Goal: Task Accomplishment & Management: Manage account settings

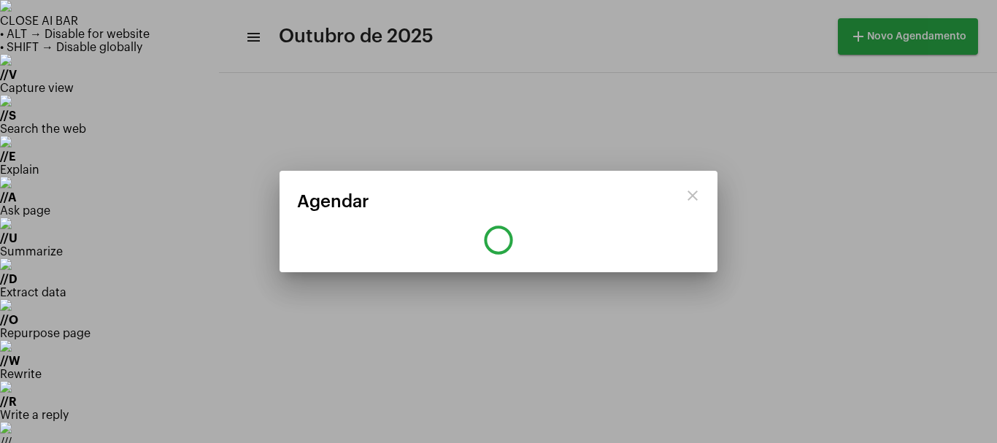
scroll to position [49, 0]
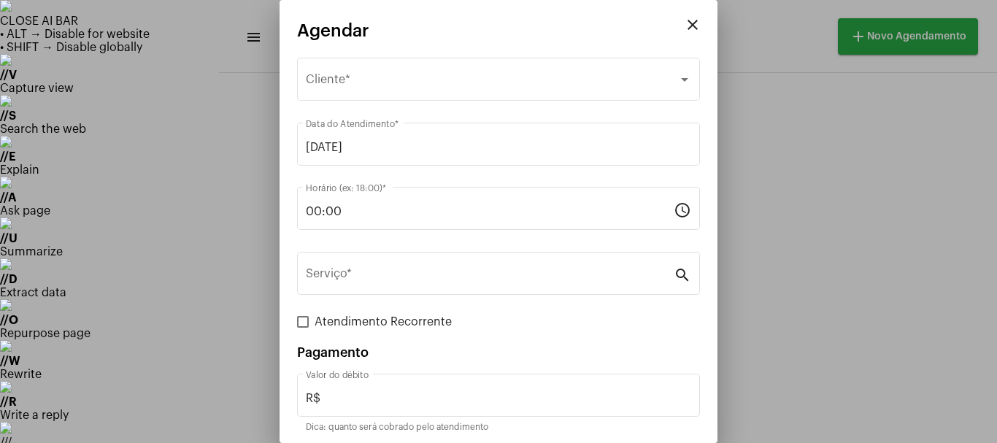
click at [162, 58] on div at bounding box center [498, 221] width 997 height 443
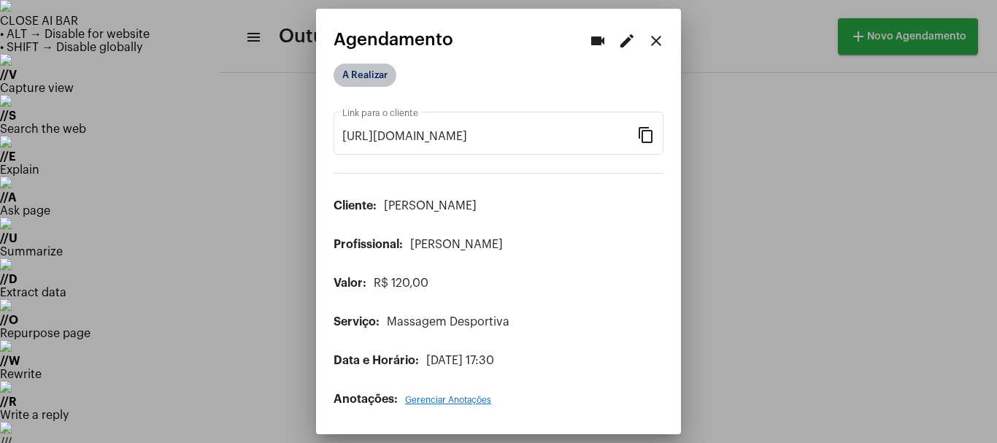
click at [361, 73] on mat-chip "A Realizar" at bounding box center [365, 75] width 63 height 23
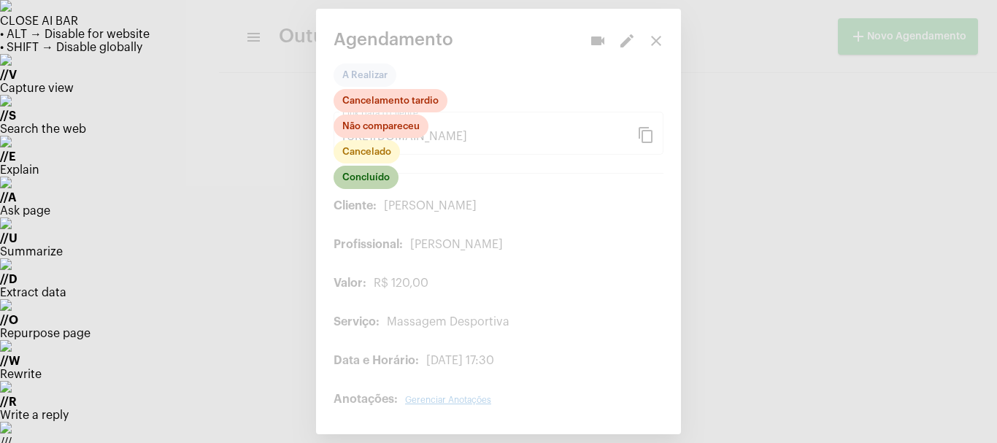
click at [367, 169] on mat-chip "Concluído" at bounding box center [366, 177] width 65 height 23
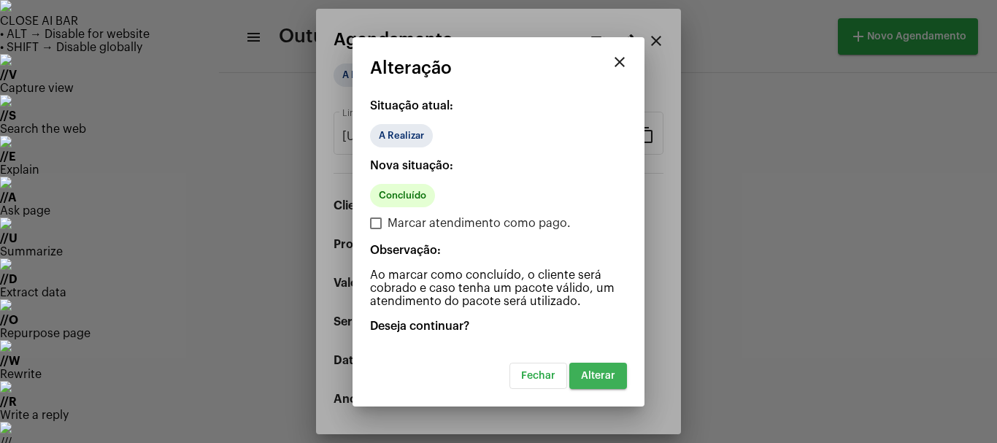
click at [604, 379] on span "Alterar" at bounding box center [598, 376] width 34 height 10
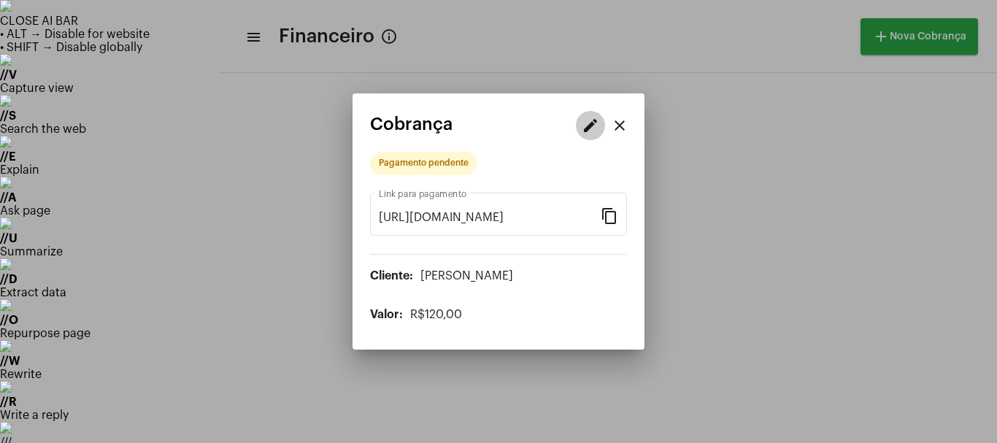
click at [585, 127] on mat-icon "edit" at bounding box center [591, 126] width 18 height 18
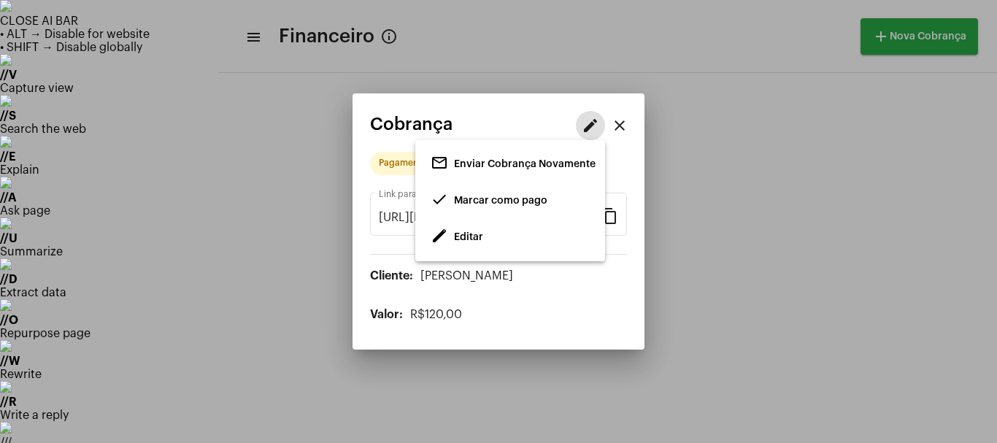
click at [468, 234] on span "Editar" at bounding box center [468, 237] width 29 height 10
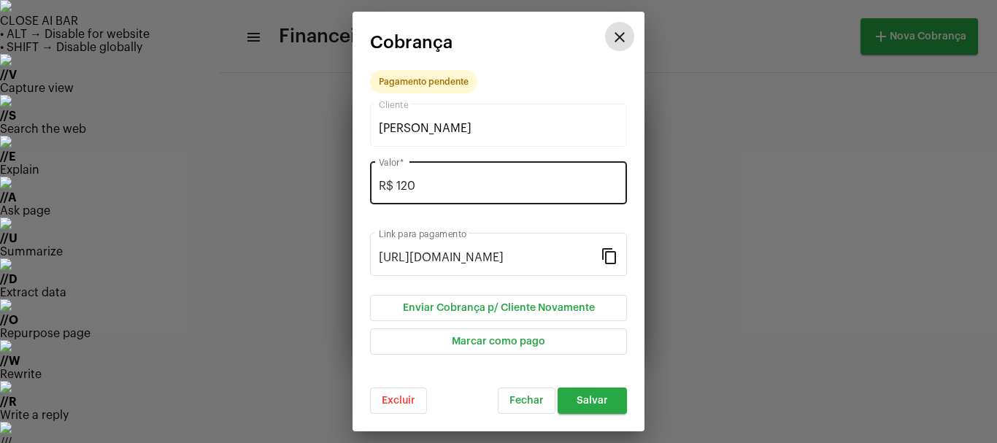
click at [440, 187] on input "R$ 120" at bounding box center [498, 186] width 239 height 13
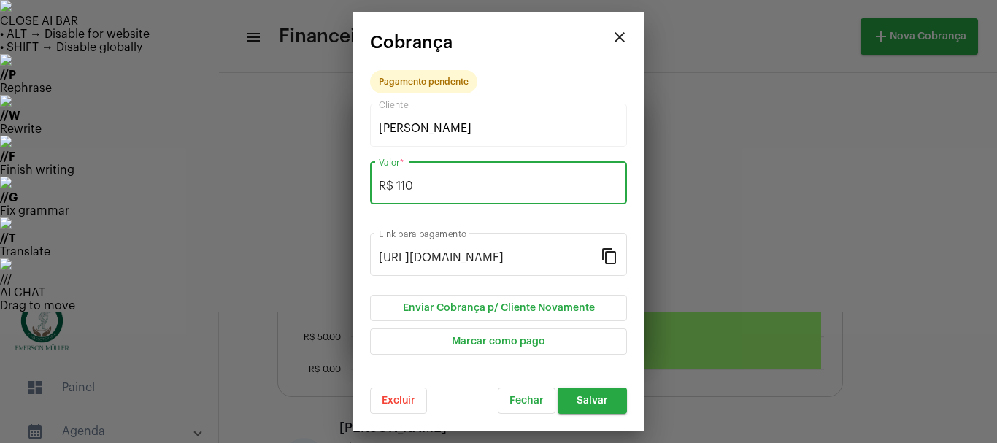
type input "R$ 110"
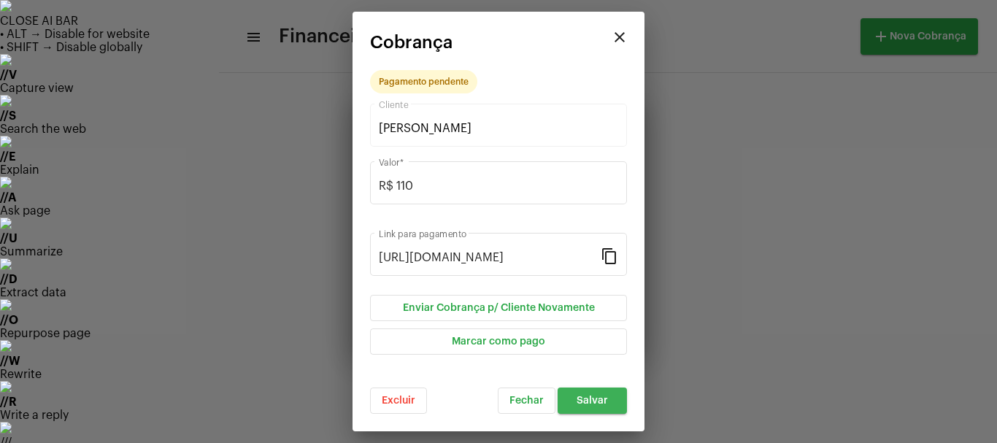
click at [592, 397] on span "Salvar" at bounding box center [592, 401] width 31 height 10
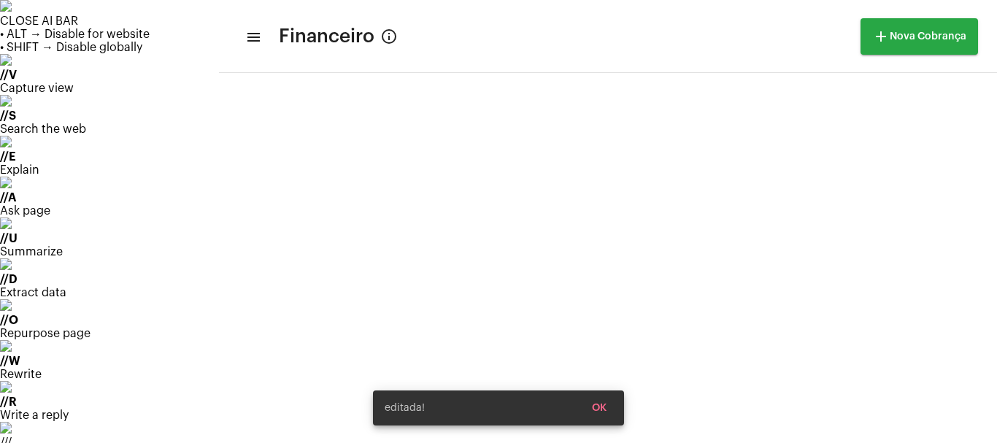
scroll to position [609, 0]
click at [360, 405] on div "editada! OK" at bounding box center [499, 408] width 286 height 70
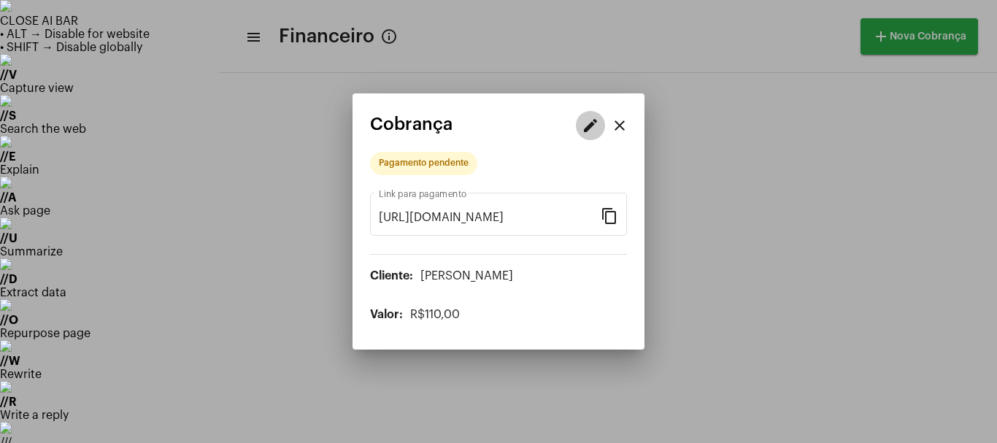
click at [599, 125] on button "edit" at bounding box center [590, 125] width 29 height 29
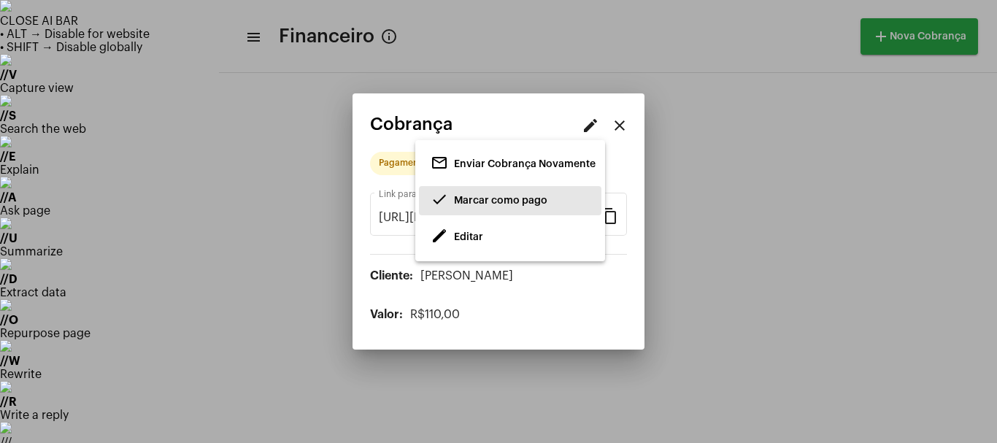
click at [496, 202] on span "Marcar como pago" at bounding box center [500, 201] width 93 height 10
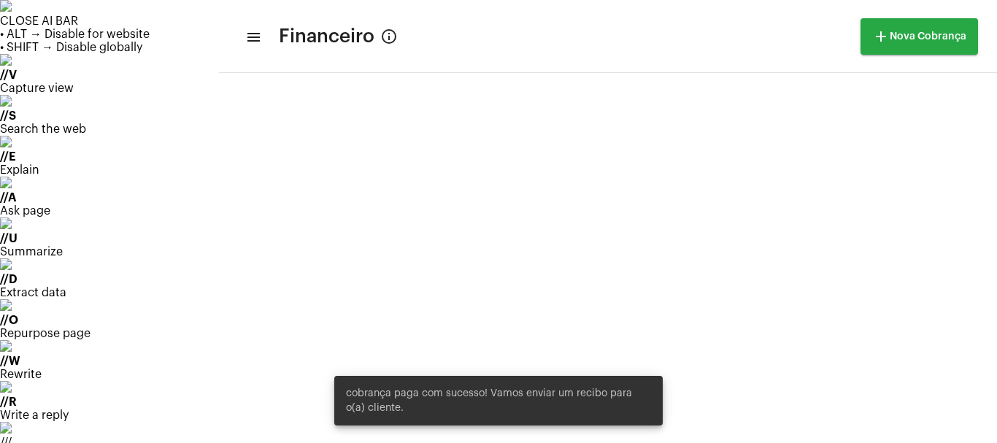
scroll to position [609, 0]
